Goal: Information Seeking & Learning: Learn about a topic

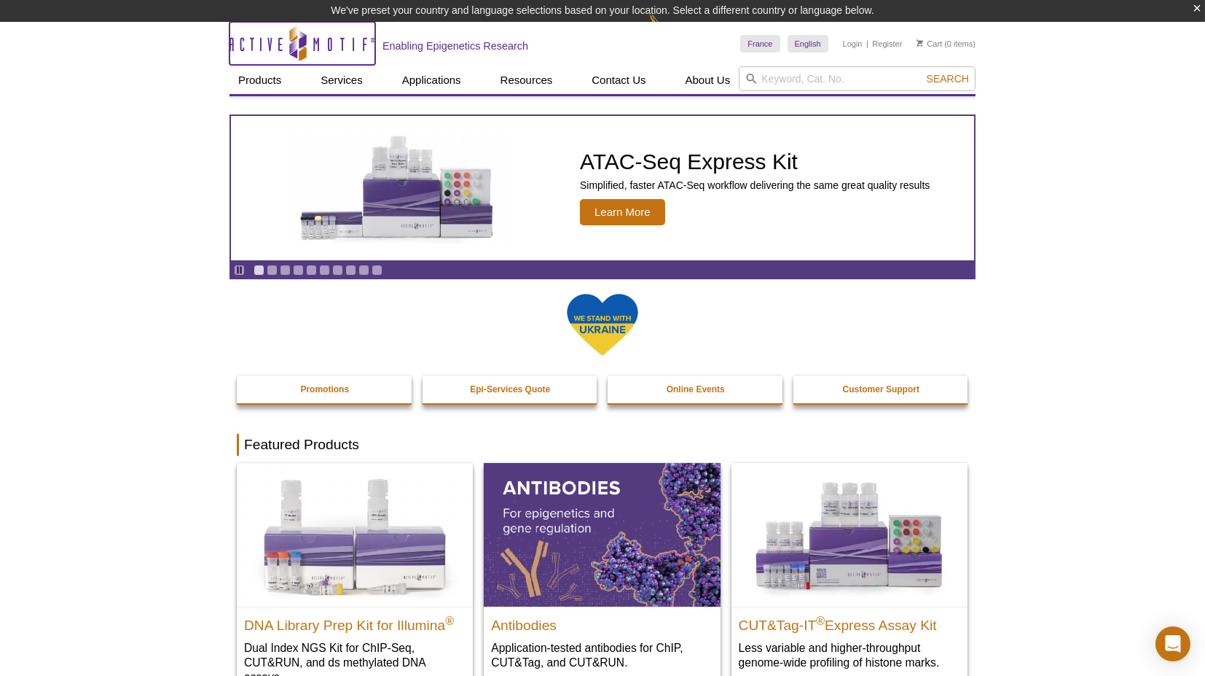
click at [301, 42] on icon at bounding box center [302, 41] width 7 height 13
click at [372, 268] on link "Go to slide 10" at bounding box center [377, 270] width 11 height 11
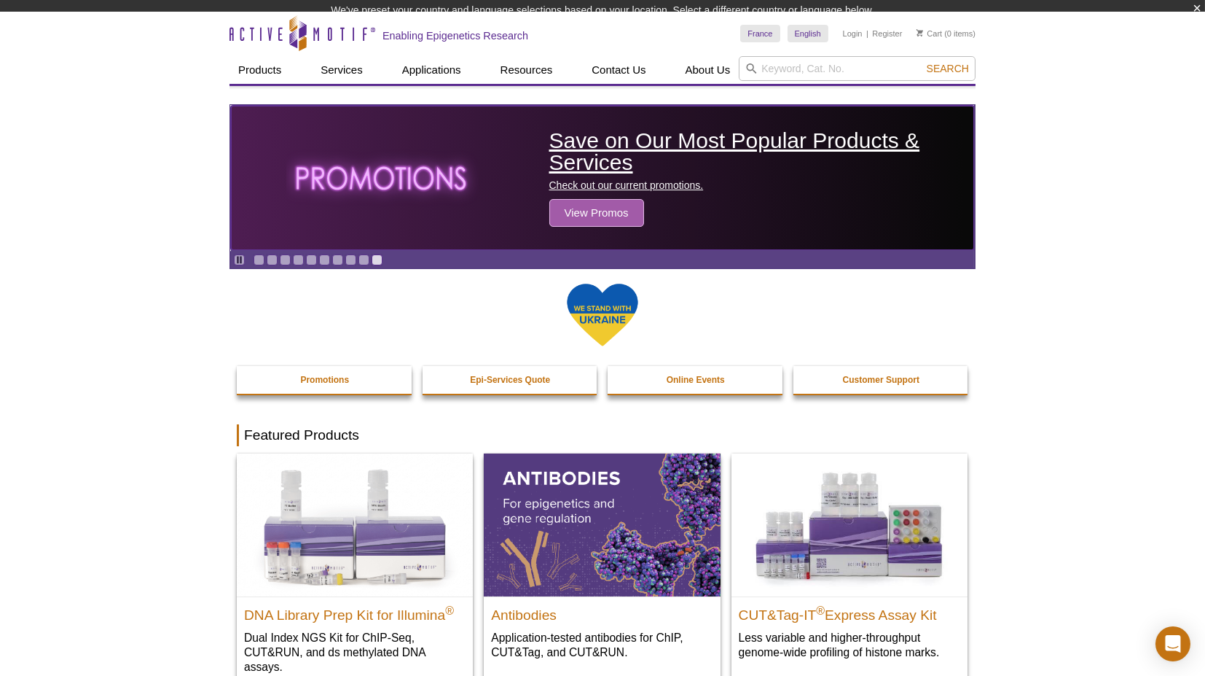
click at [572, 222] on span "View Promos" at bounding box center [597, 213] width 95 height 28
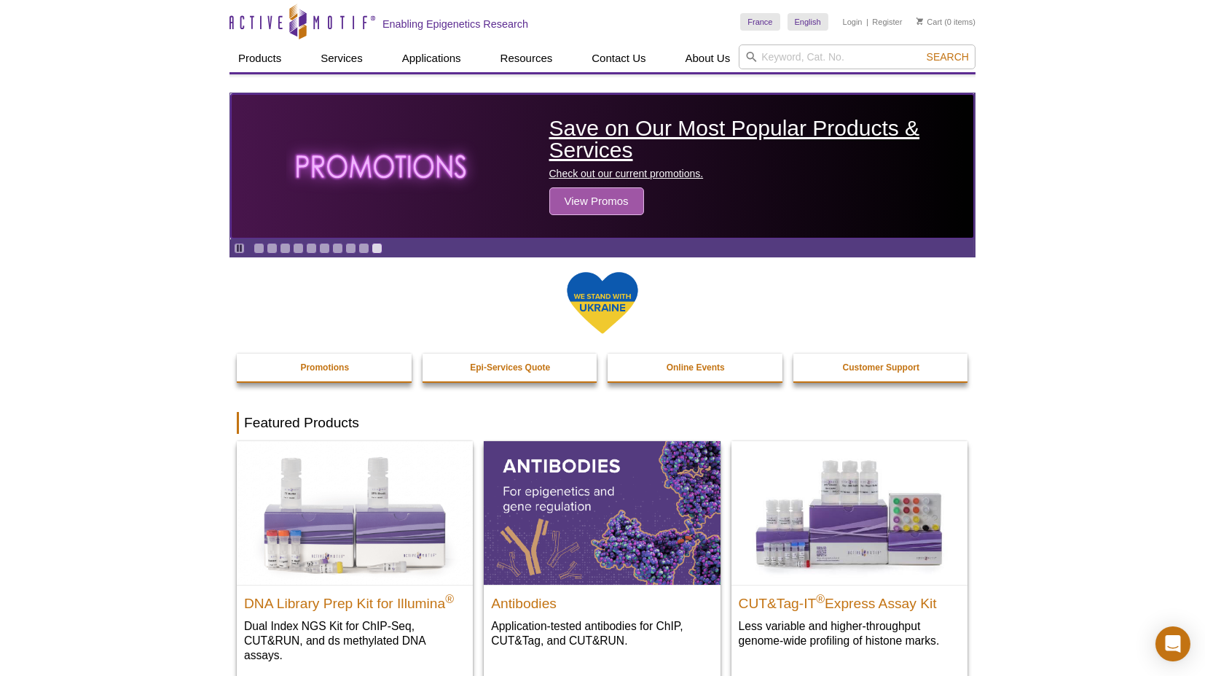
click at [598, 148] on h2 "Save on Our Most Popular Products & Services" at bounding box center [759, 139] width 418 height 44
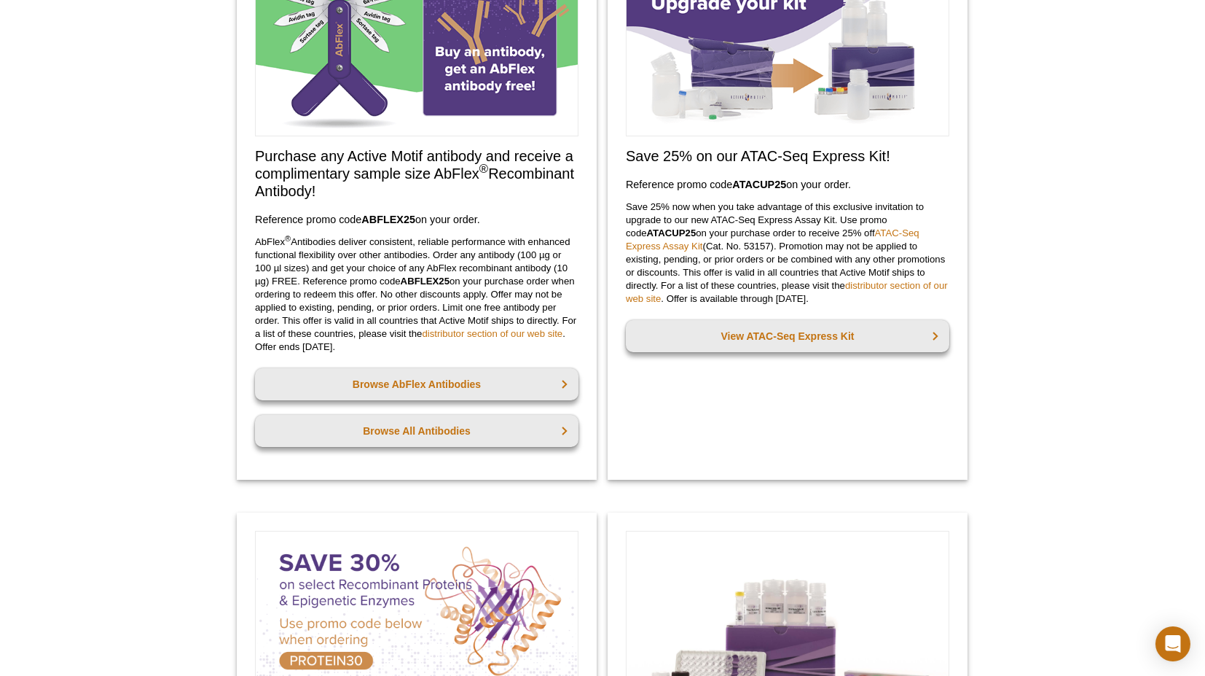
scroll to position [161, 0]
drag, startPoint x: 803, startPoint y: 294, endPoint x: 751, endPoint y: 298, distance: 51.9
click at [751, 298] on p "Save 25% now when you take advantage of this exclusive invitation to upgrade to…" at bounding box center [788, 252] width 324 height 105
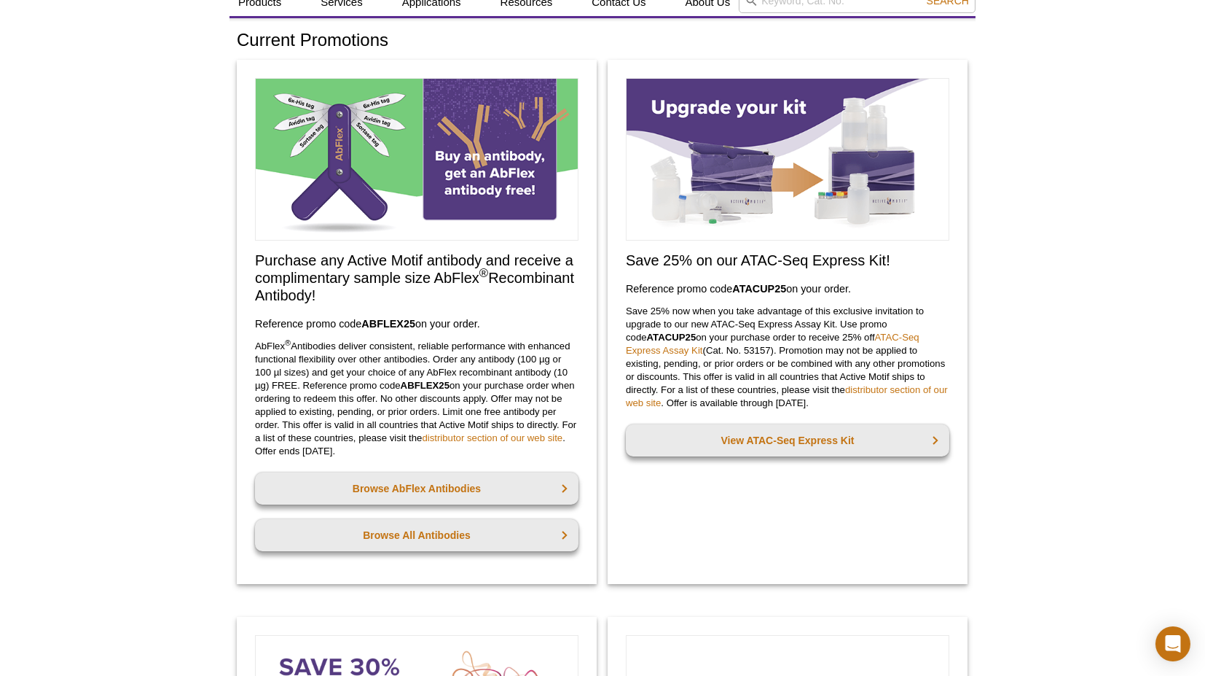
scroll to position [56, 0]
